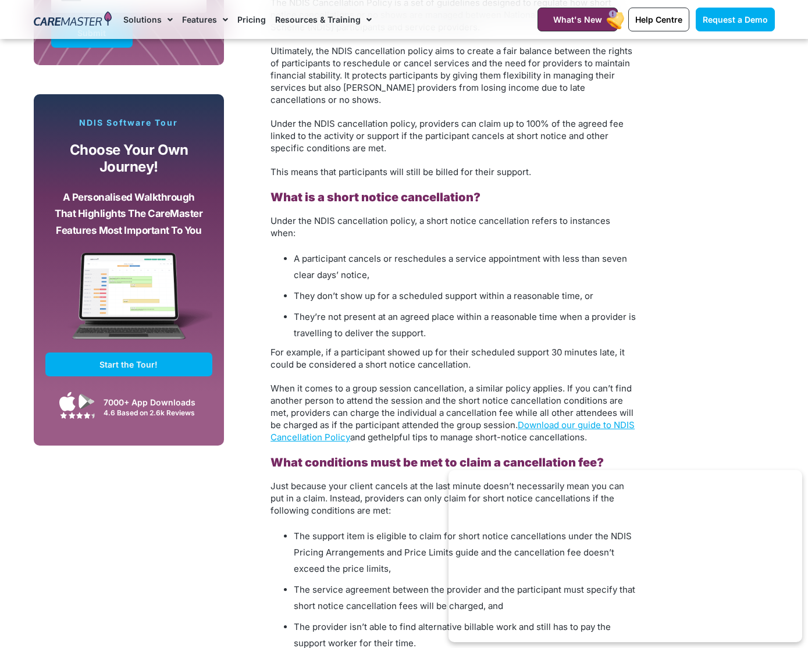
scroll to position [920, 0]
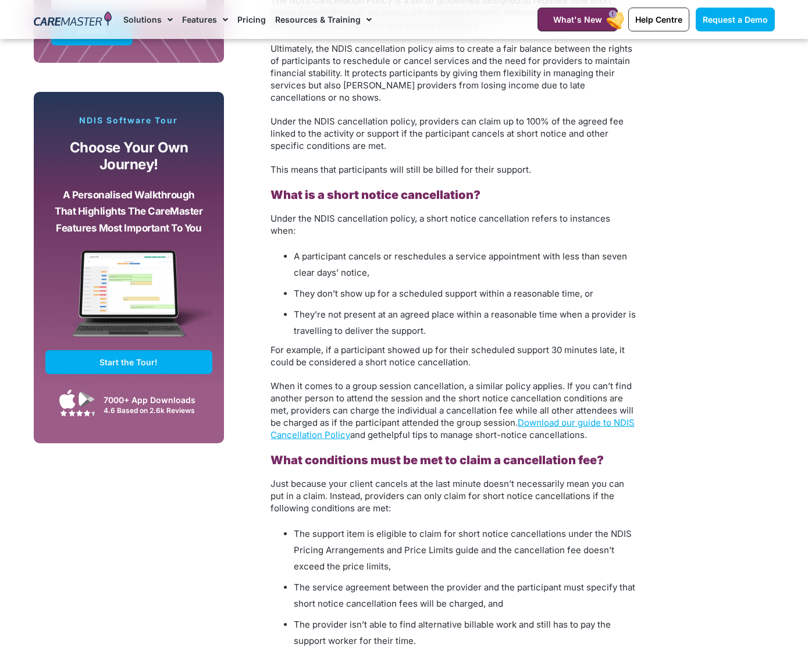
click at [415, 345] on span "For example, if a participant showed up for their scheduled support 30 minutes …" at bounding box center [448, 355] width 354 height 23
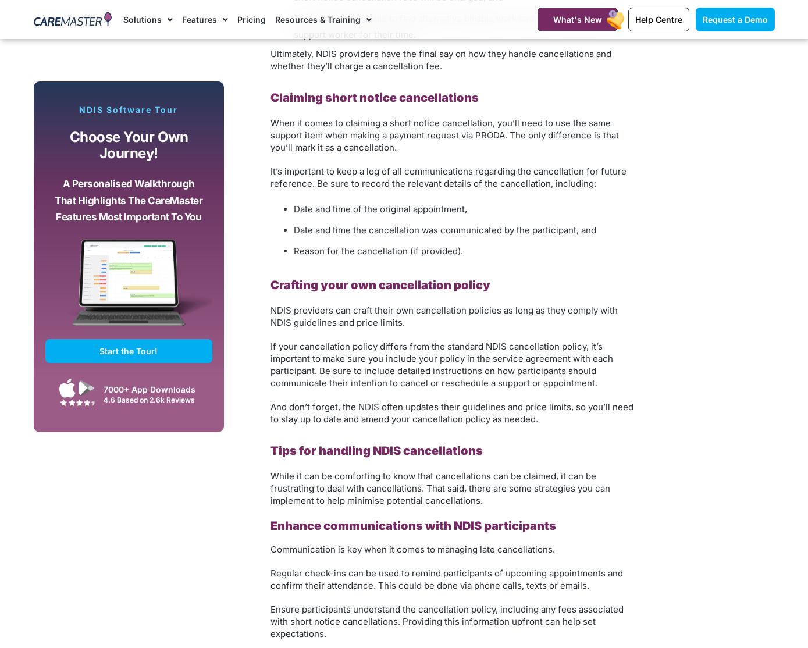
scroll to position [1534, 0]
